Goal: Find specific page/section

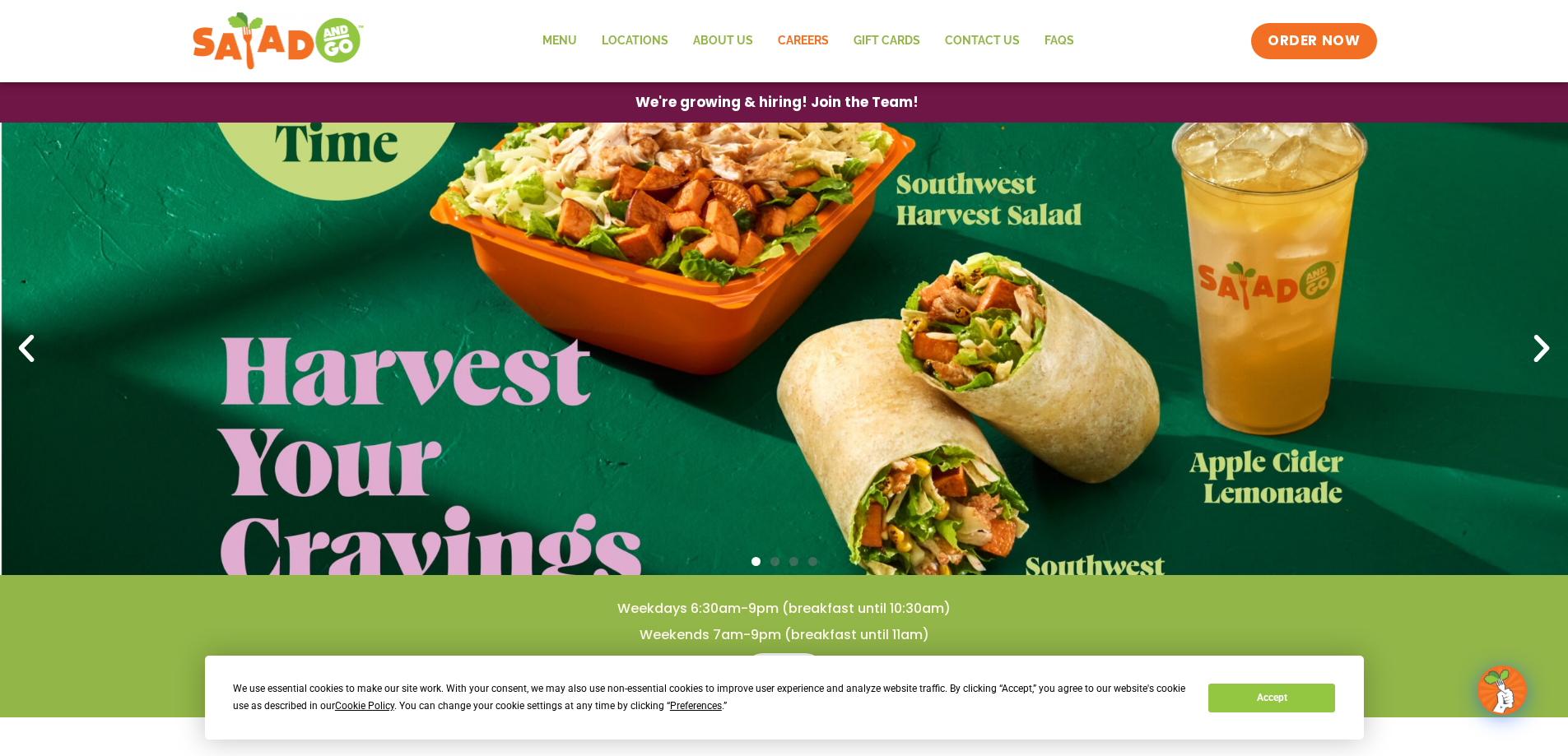
click at [809, 43] on link "Careers" at bounding box center [803, 41] width 75 height 38
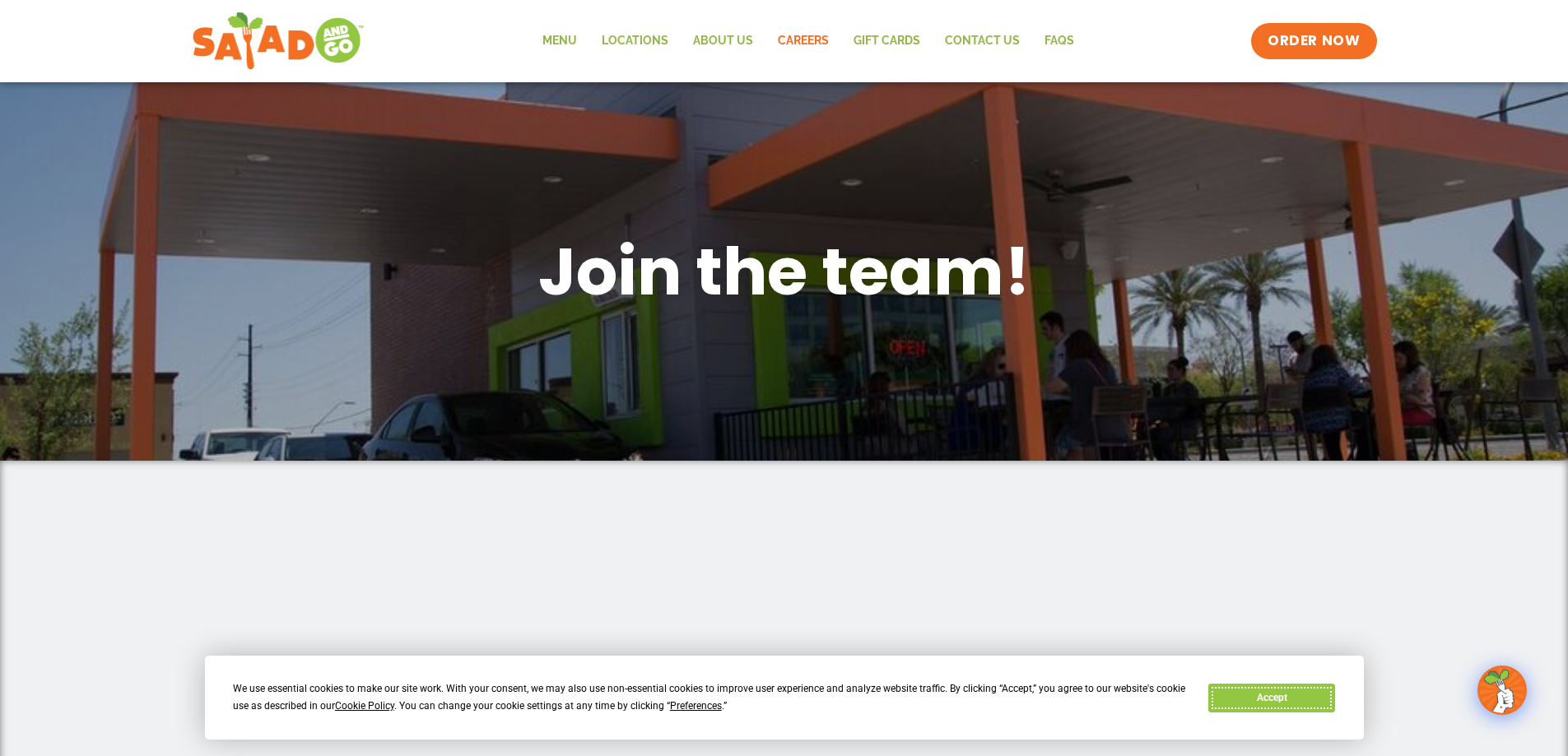
click at [1257, 692] on button "Accept" at bounding box center [1271, 698] width 127 height 29
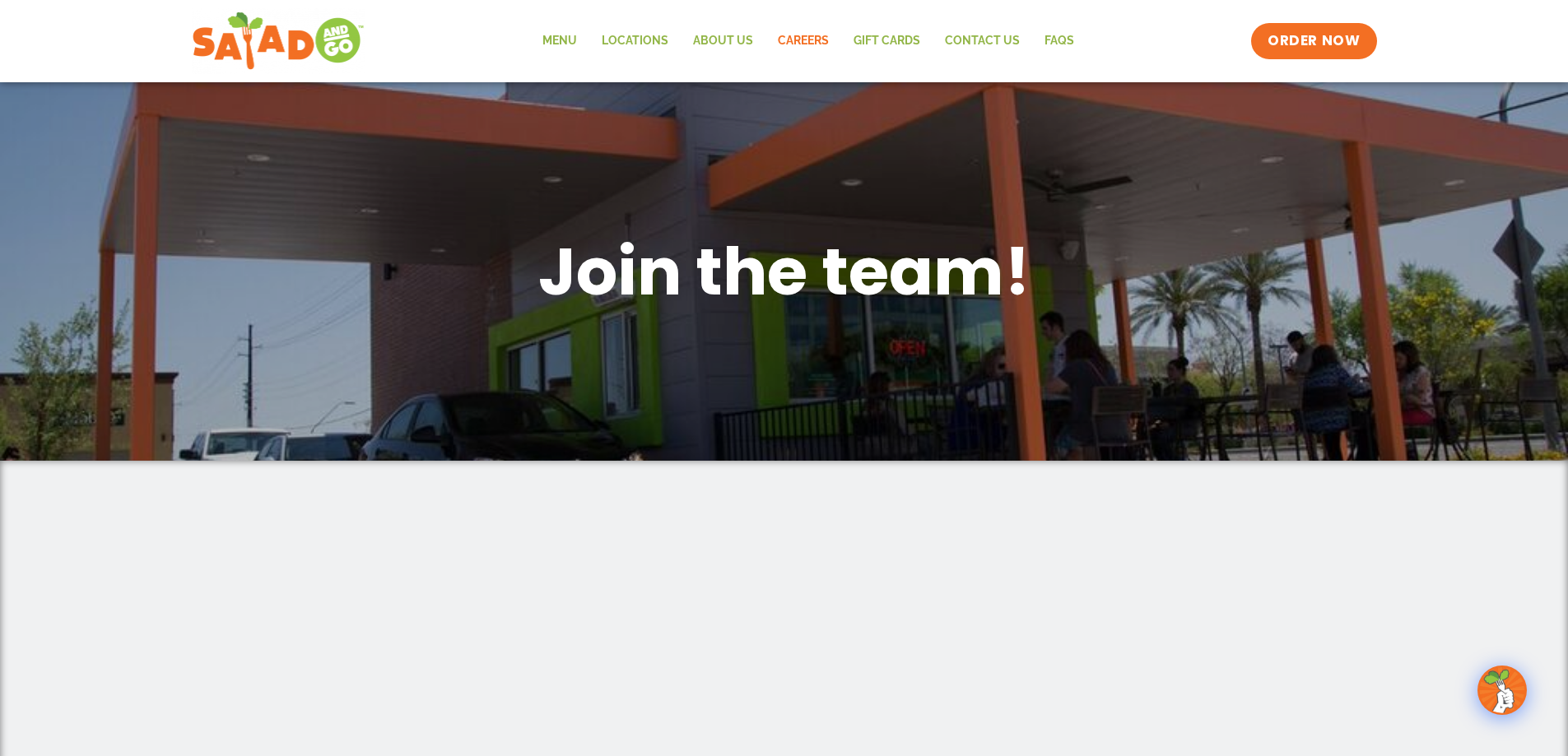
scroll to position [356, 0]
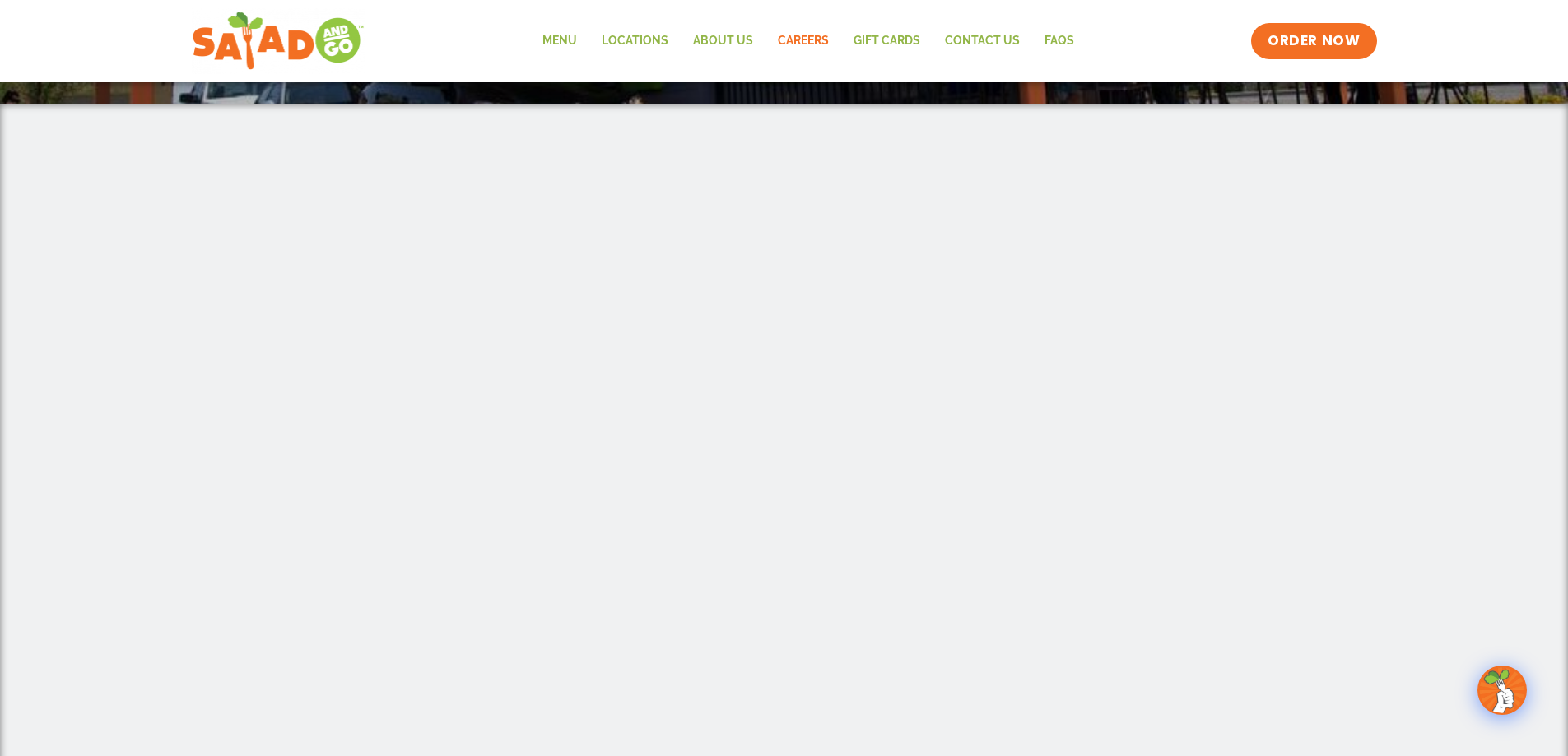
click at [180, 418] on div at bounding box center [784, 573] width 1568 height 938
